Goal: Task Accomplishment & Management: Manage account settings

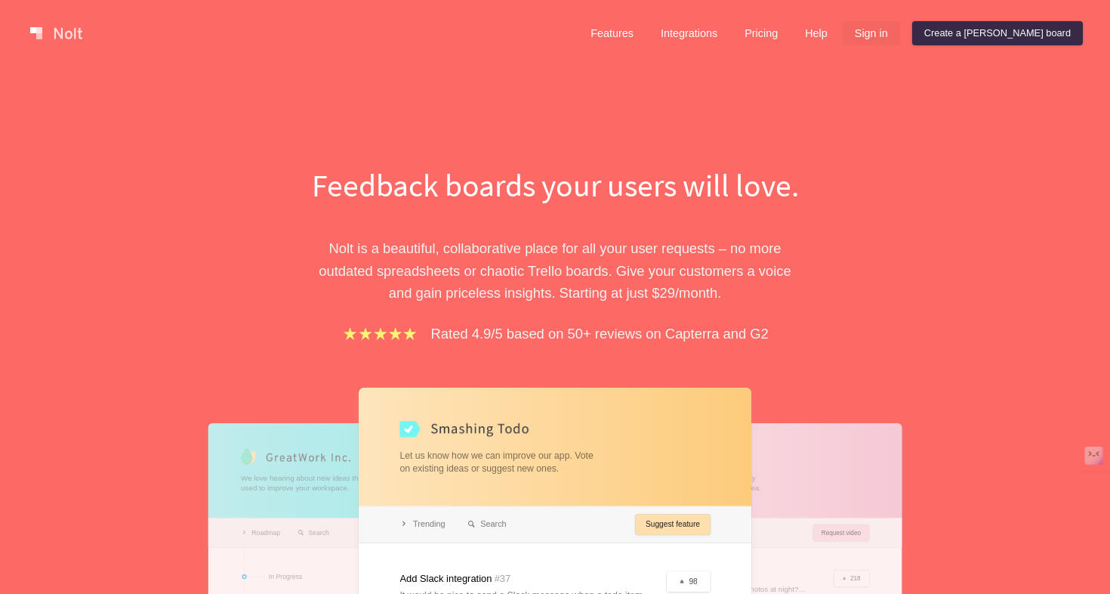
click at [900, 32] on link "Sign in" at bounding box center [871, 33] width 57 height 24
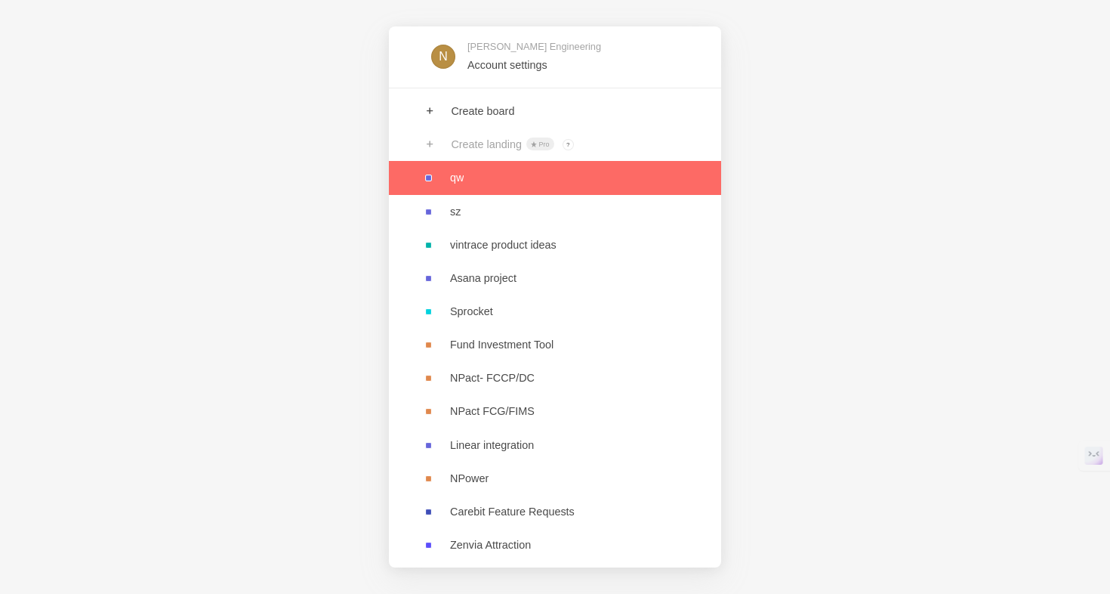
click at [467, 177] on link at bounding box center [555, 177] width 332 height 33
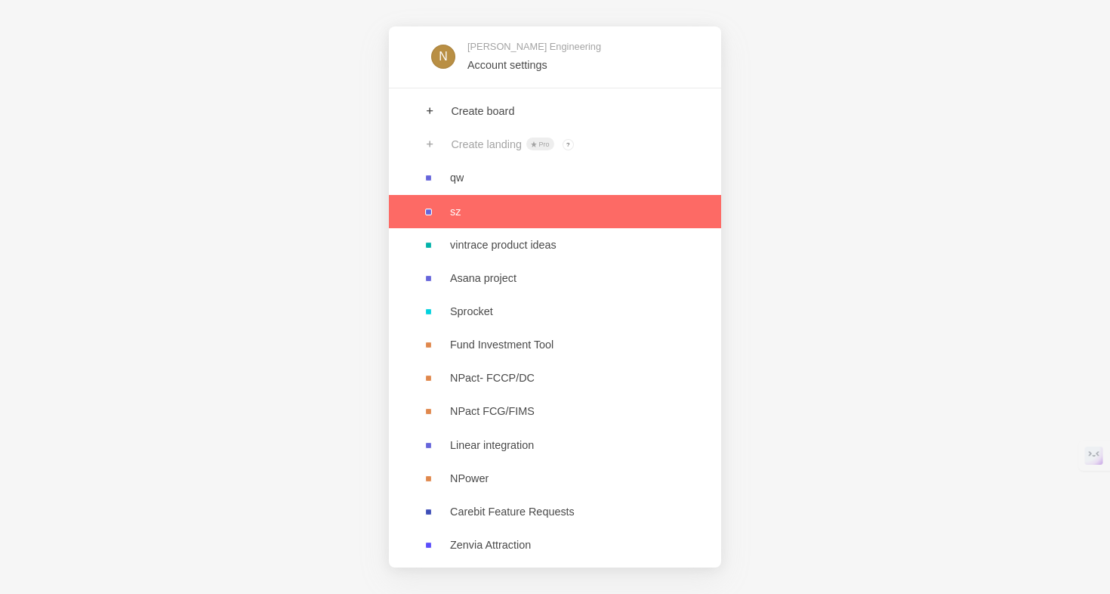
click at [459, 221] on link at bounding box center [555, 211] width 332 height 33
